Goal: Check status: Check status

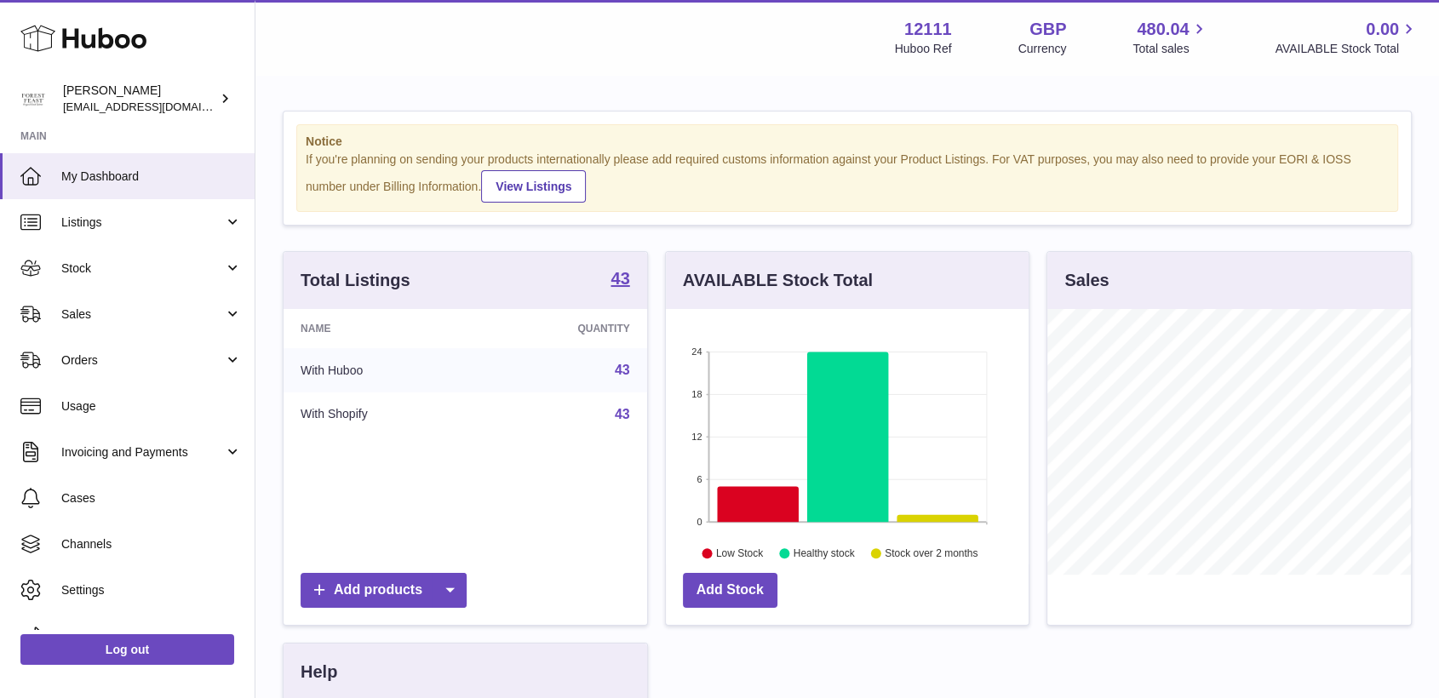
scroll to position [266, 363]
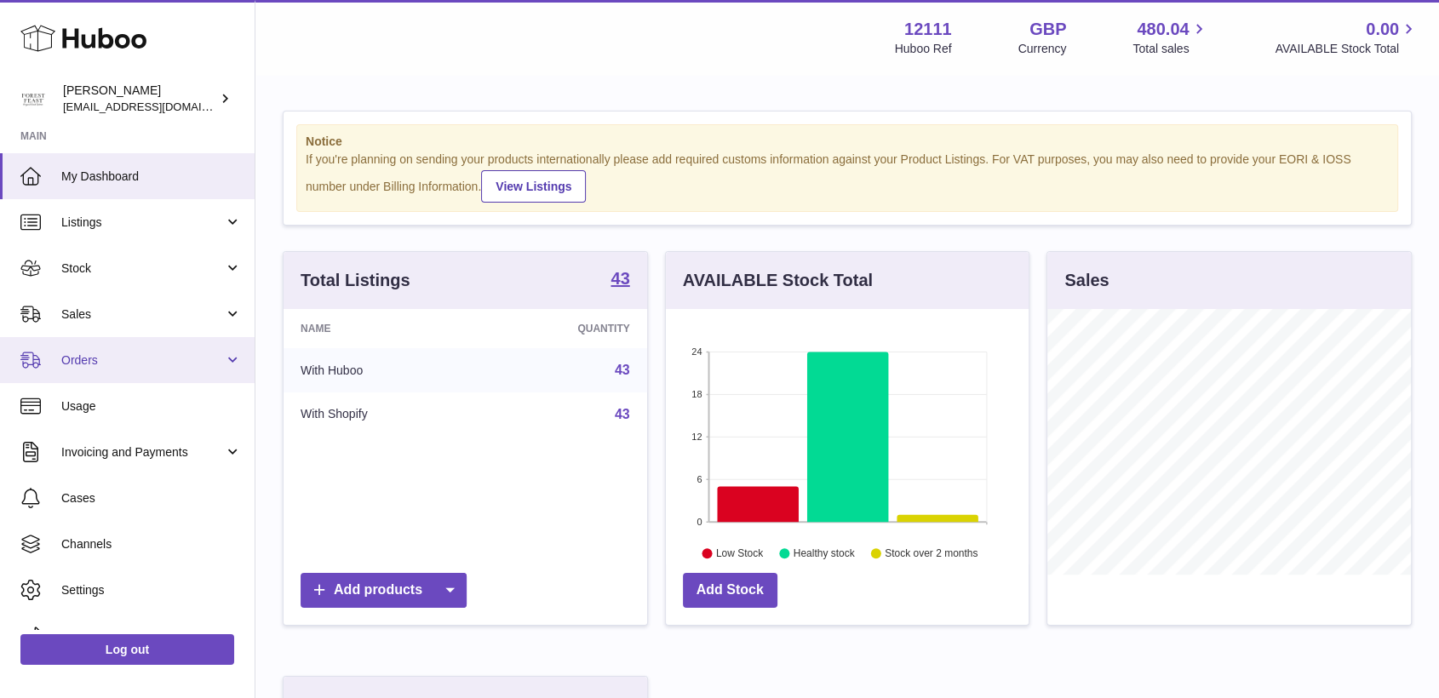
click at [115, 360] on span "Orders" at bounding box center [142, 360] width 163 height 16
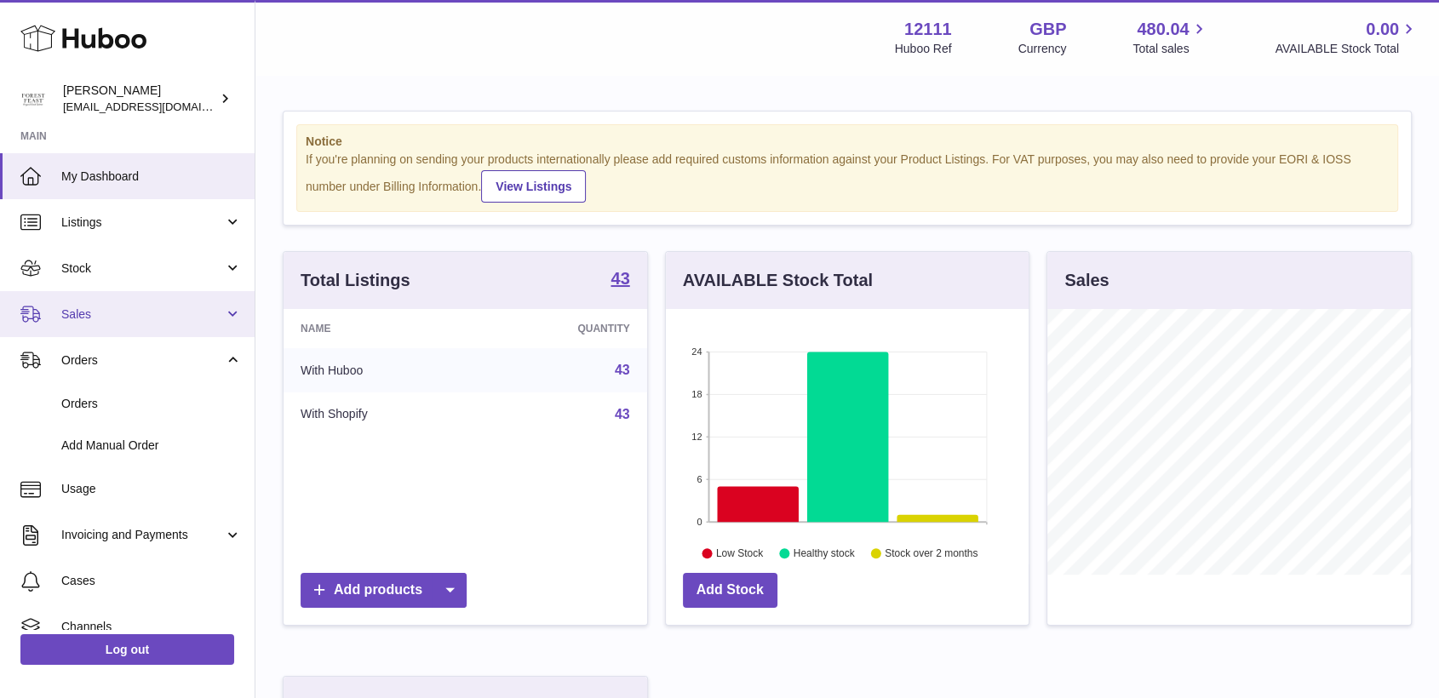
click at [112, 328] on link "Sales" at bounding box center [127, 314] width 255 height 46
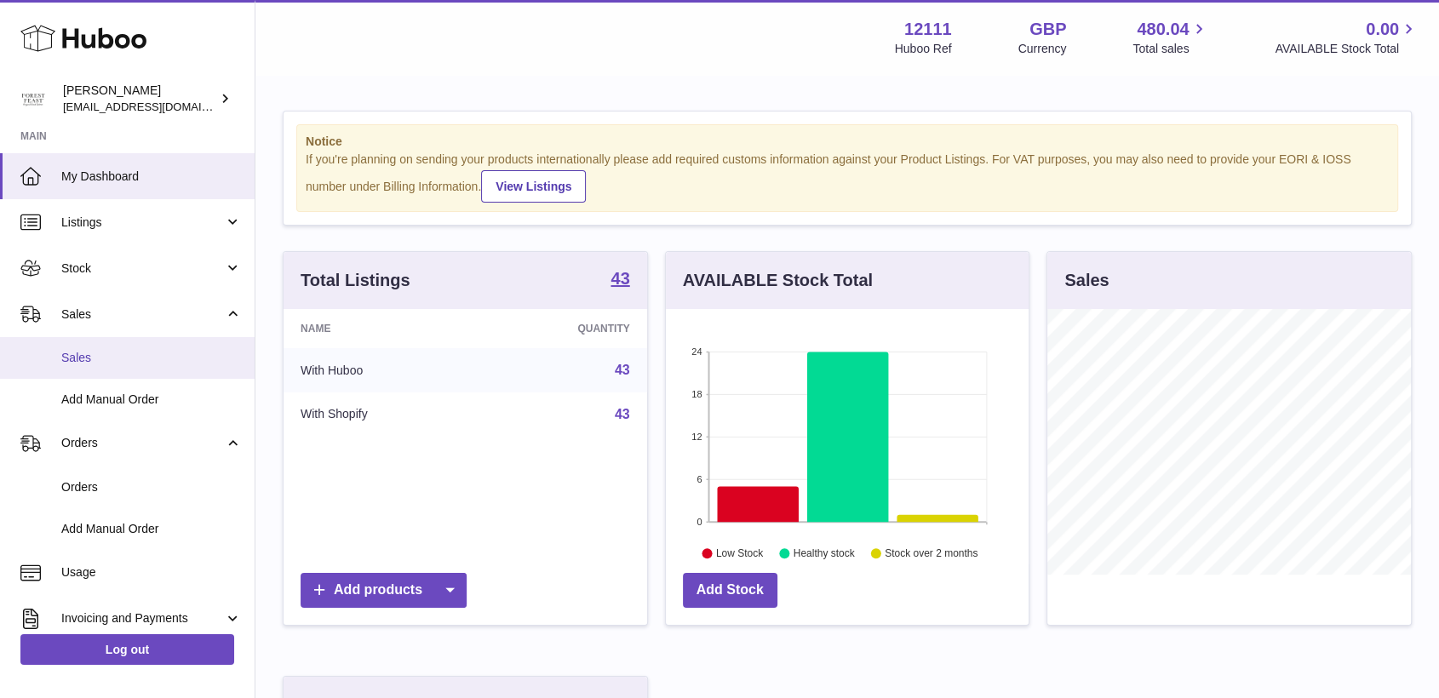
click at [116, 363] on span "Sales" at bounding box center [151, 358] width 181 height 16
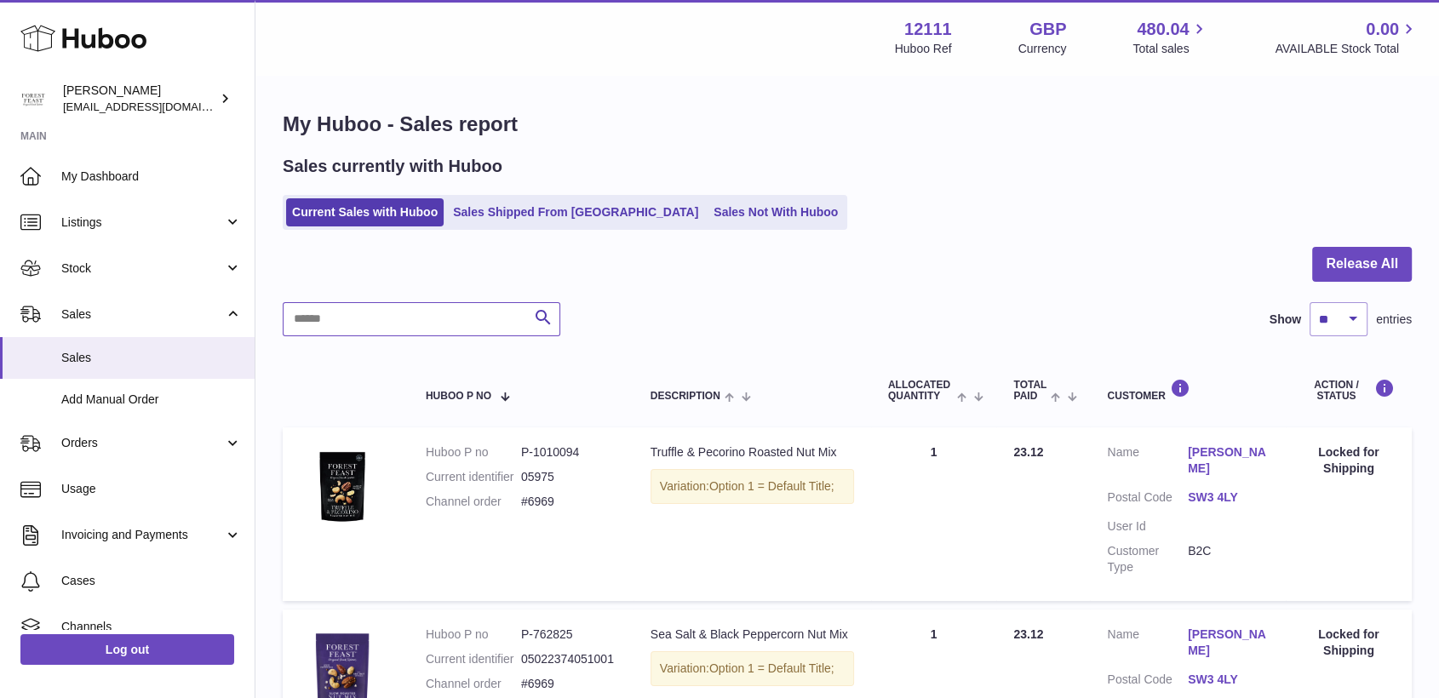
click at [348, 313] on input "text" at bounding box center [422, 319] width 278 height 34
click at [524, 206] on link "Sales Shipped From [GEOGRAPHIC_DATA]" at bounding box center [575, 212] width 257 height 28
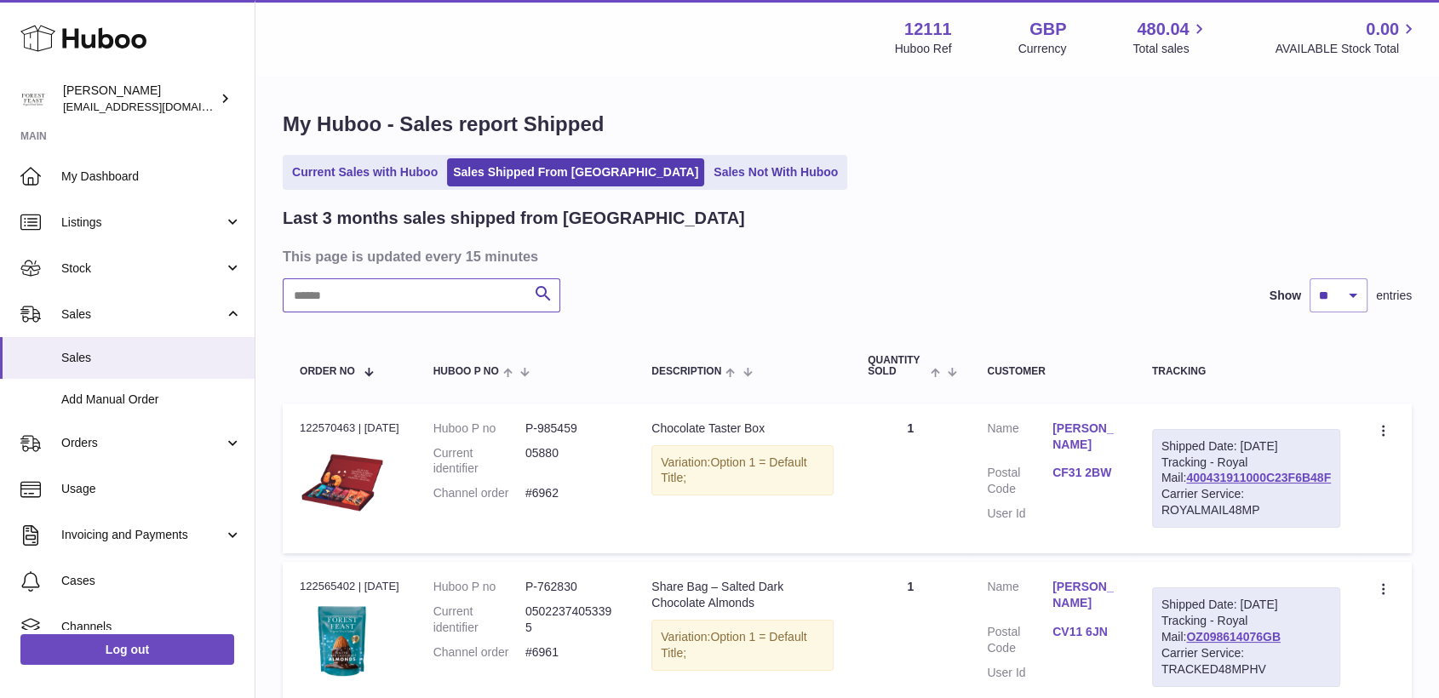
click at [419, 296] on input "text" at bounding box center [422, 295] width 278 height 34
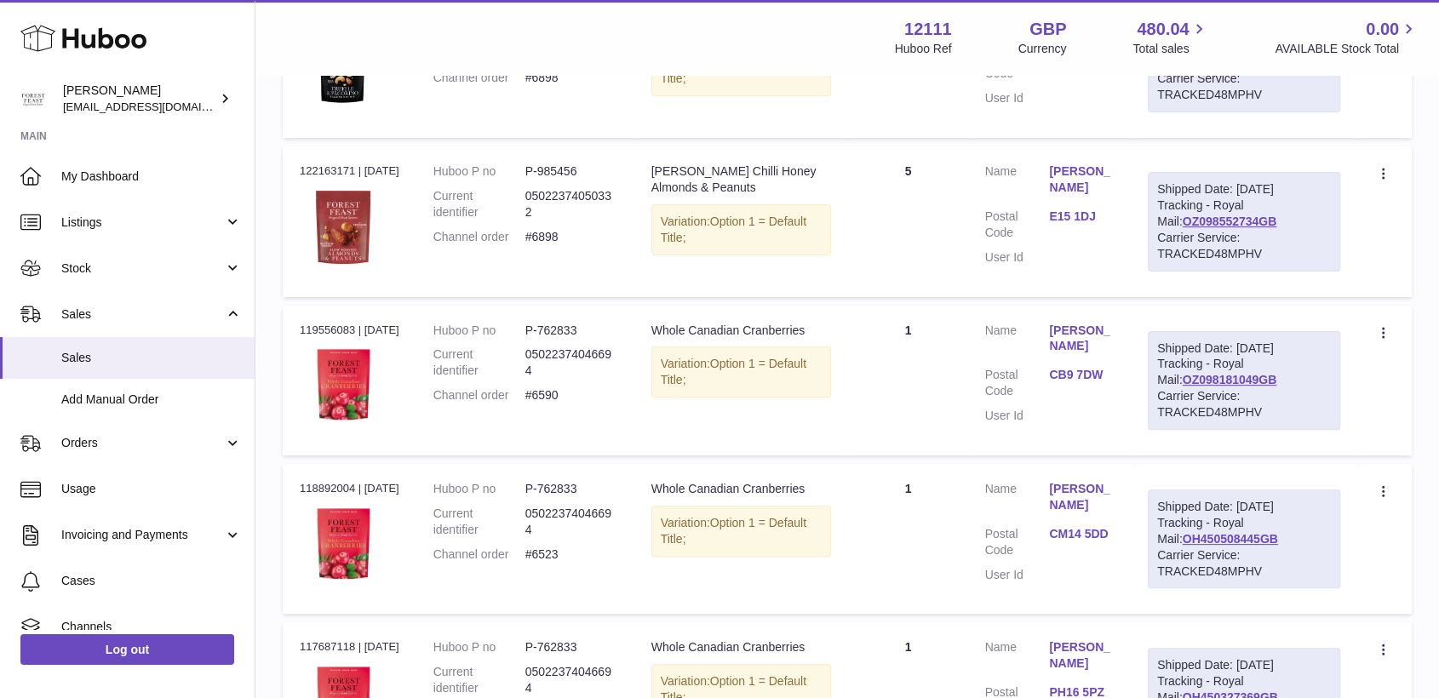
scroll to position [189, 0]
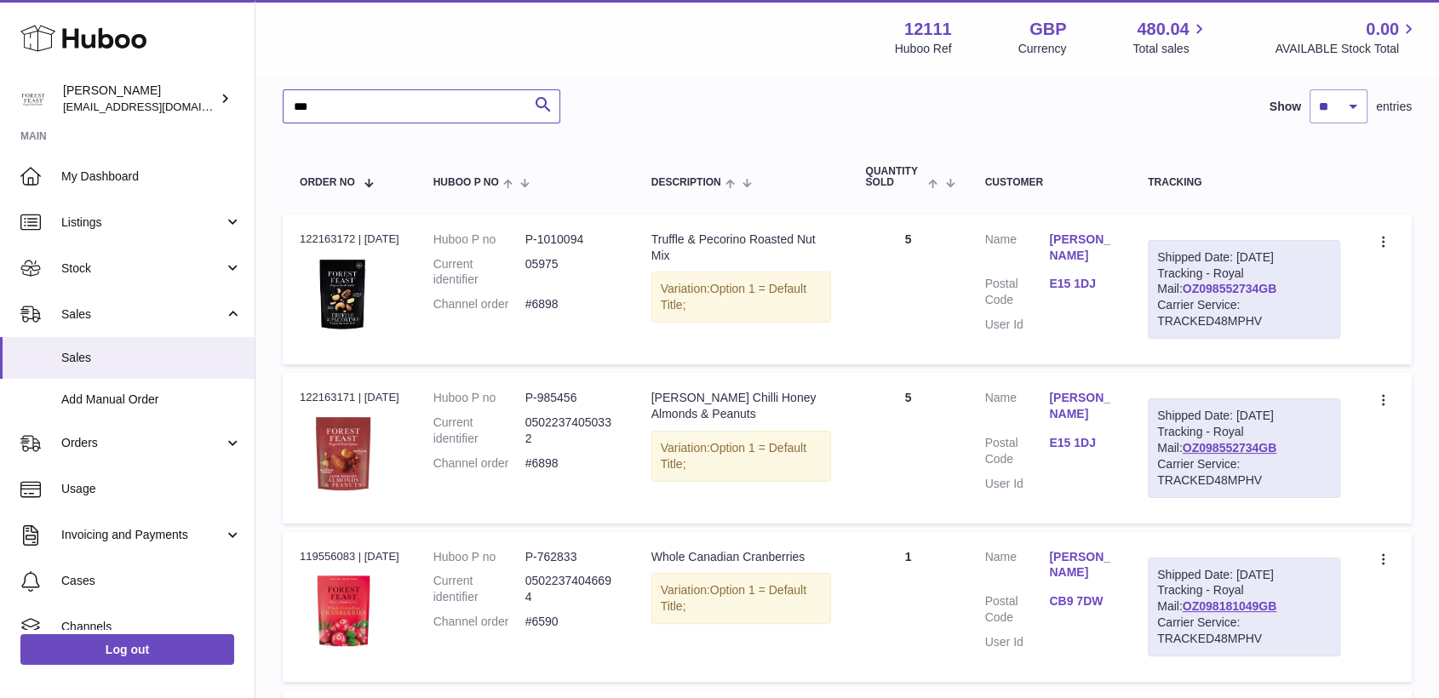
type input "***"
click at [1220, 295] on link "OZ098552734GB" at bounding box center [1230, 289] width 95 height 14
